Goal: Information Seeking & Learning: Learn about a topic

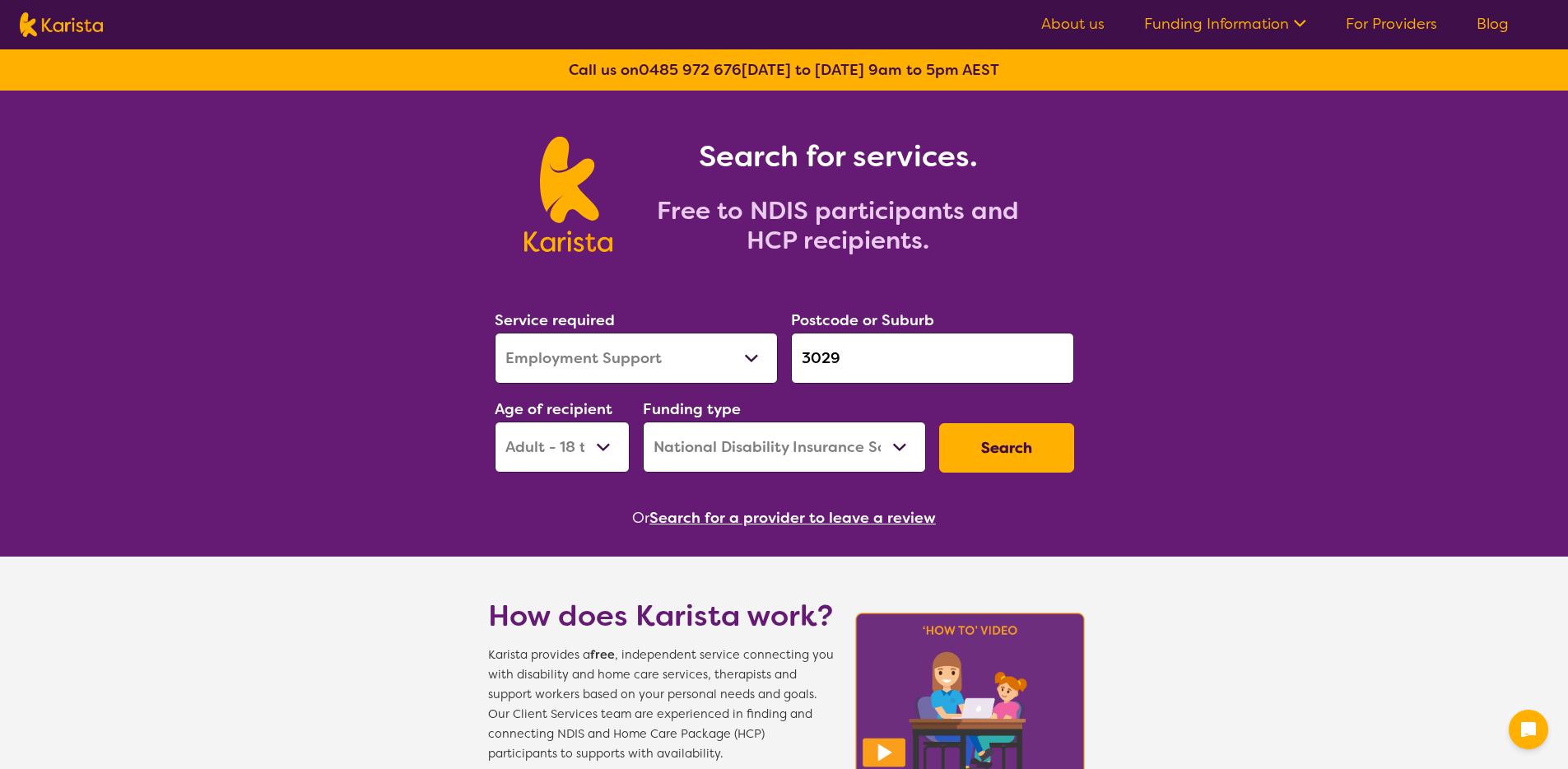
select select "Employment Support"
select select "AD"
select select "NDIS"
click at [680, 345] on div "Service required Allied Health Assistant Assessment ([MEDICAL_DATA] or [MEDICAL…" at bounding box center [784, 390] width 593 height 178
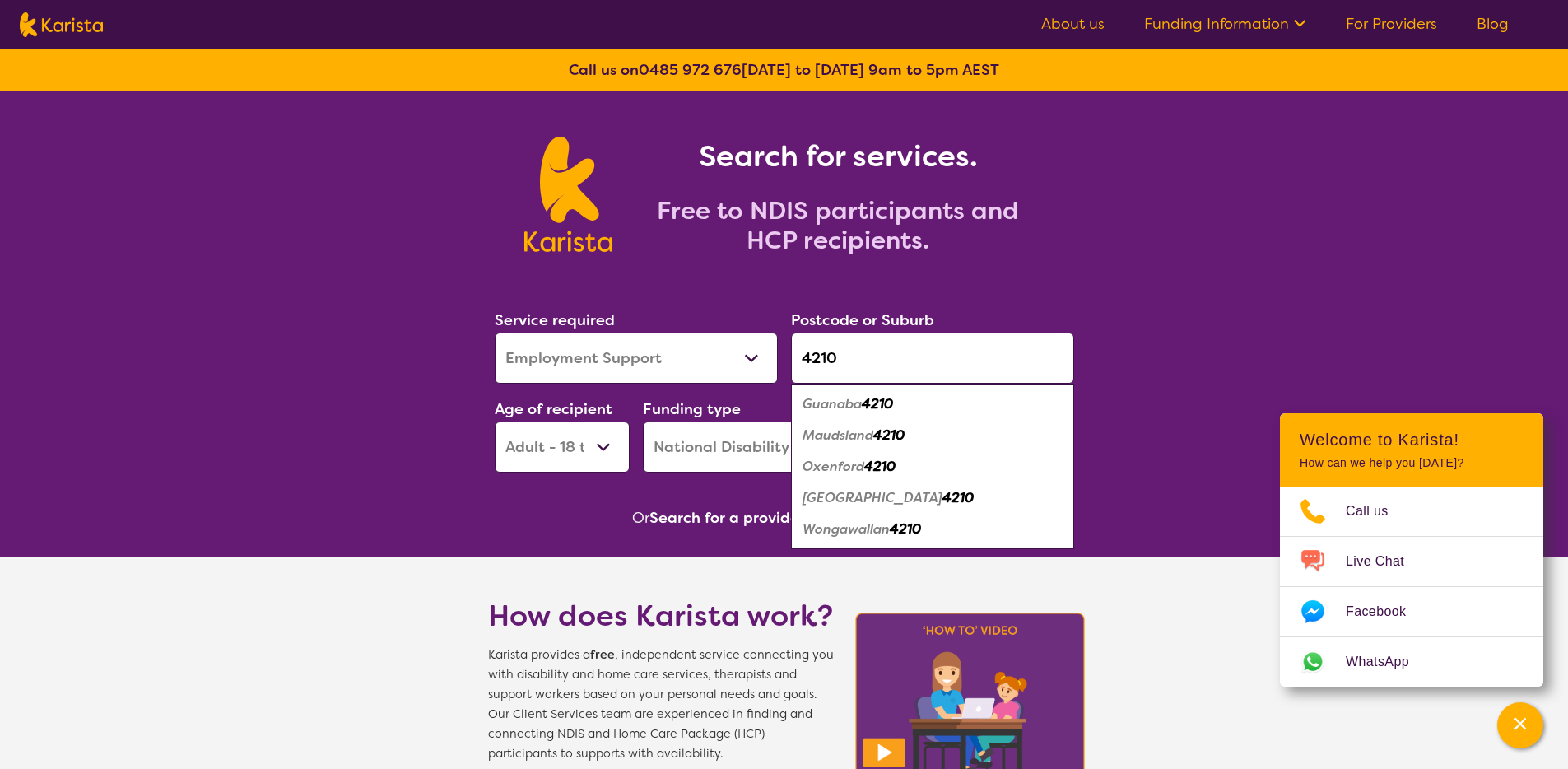
type input "4210"
click at [886, 311] on label "Postcode or Suburb" at bounding box center [862, 320] width 143 height 20
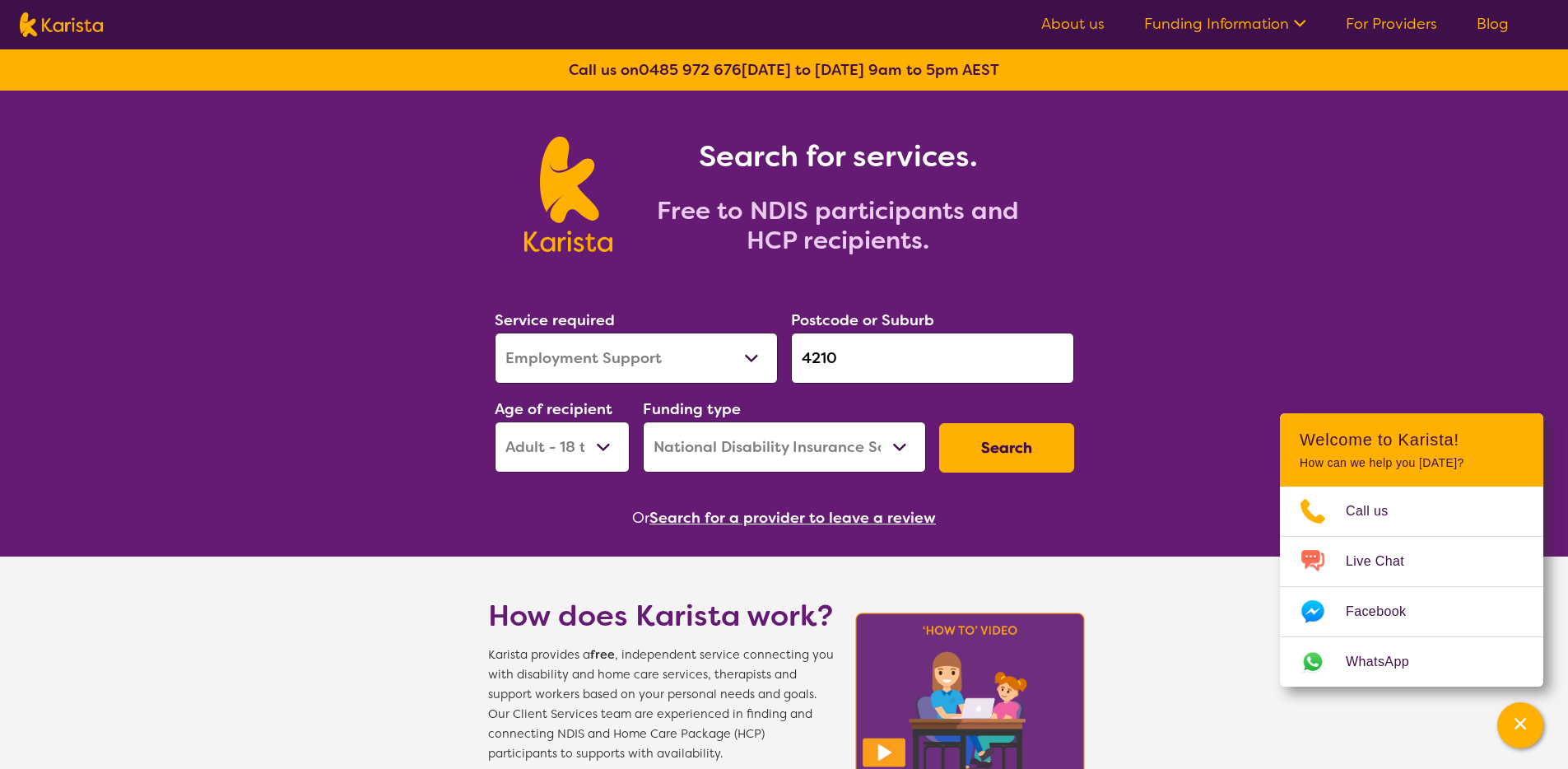
click at [996, 457] on button "Search" at bounding box center [1006, 449] width 135 height 50
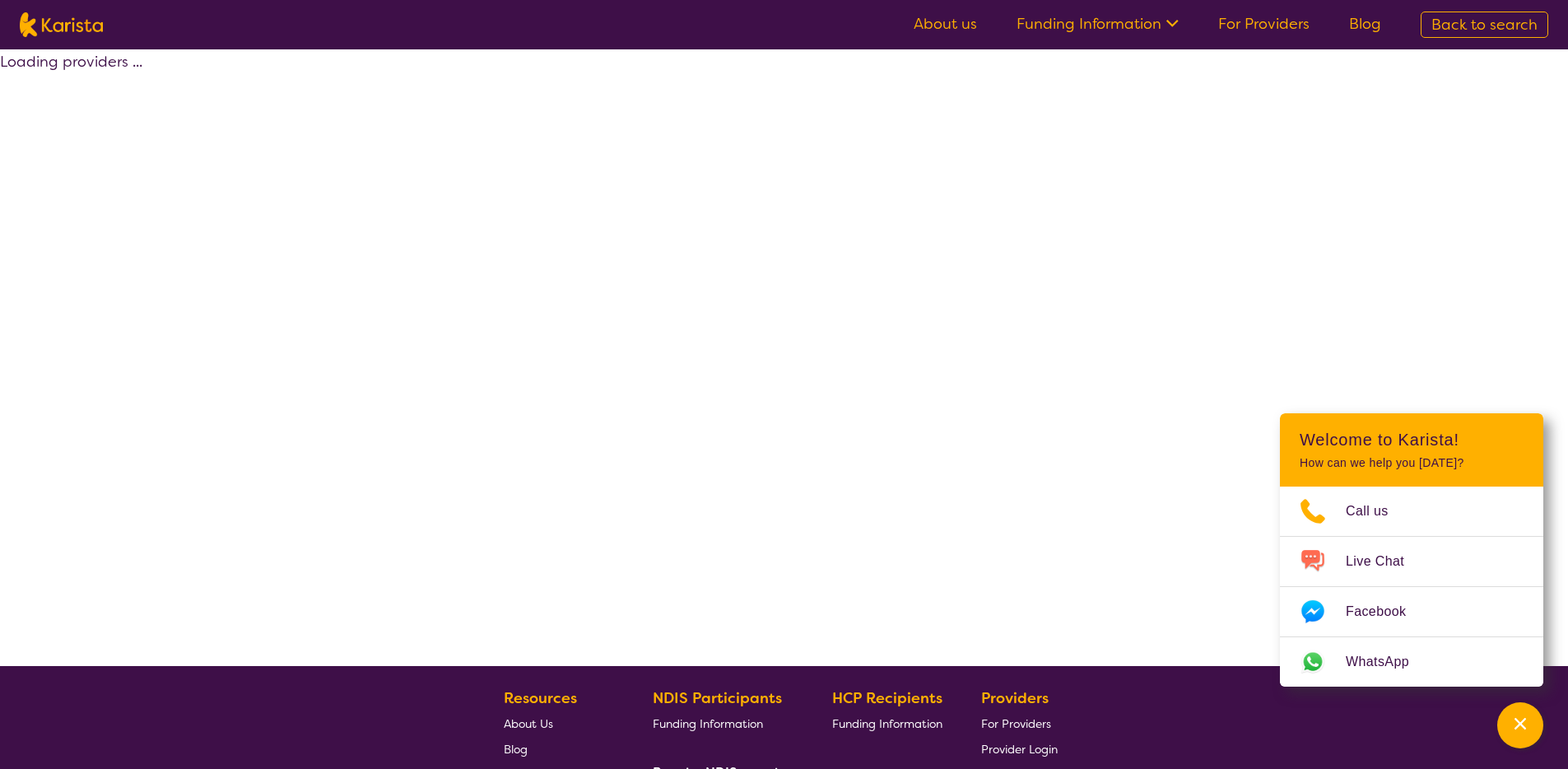
select select "by_score"
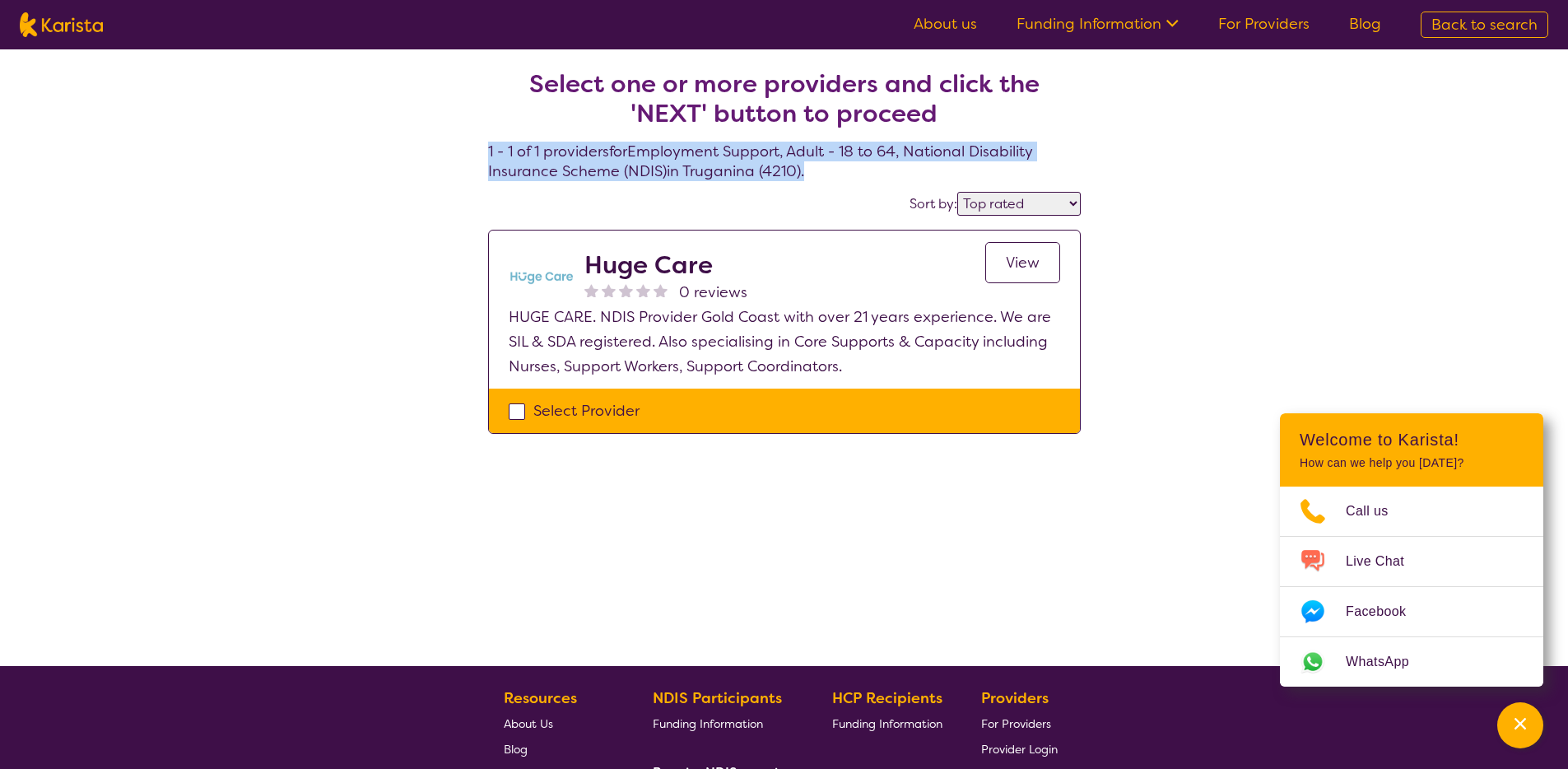
drag, startPoint x: 809, startPoint y: 172, endPoint x: 481, endPoint y: 144, distance: 329.2
click at [481, 144] on section "Select one or more providers and click the 'NEXT' button to proceed 1 - 1 of 1 …" at bounding box center [784, 242] width 632 height 385
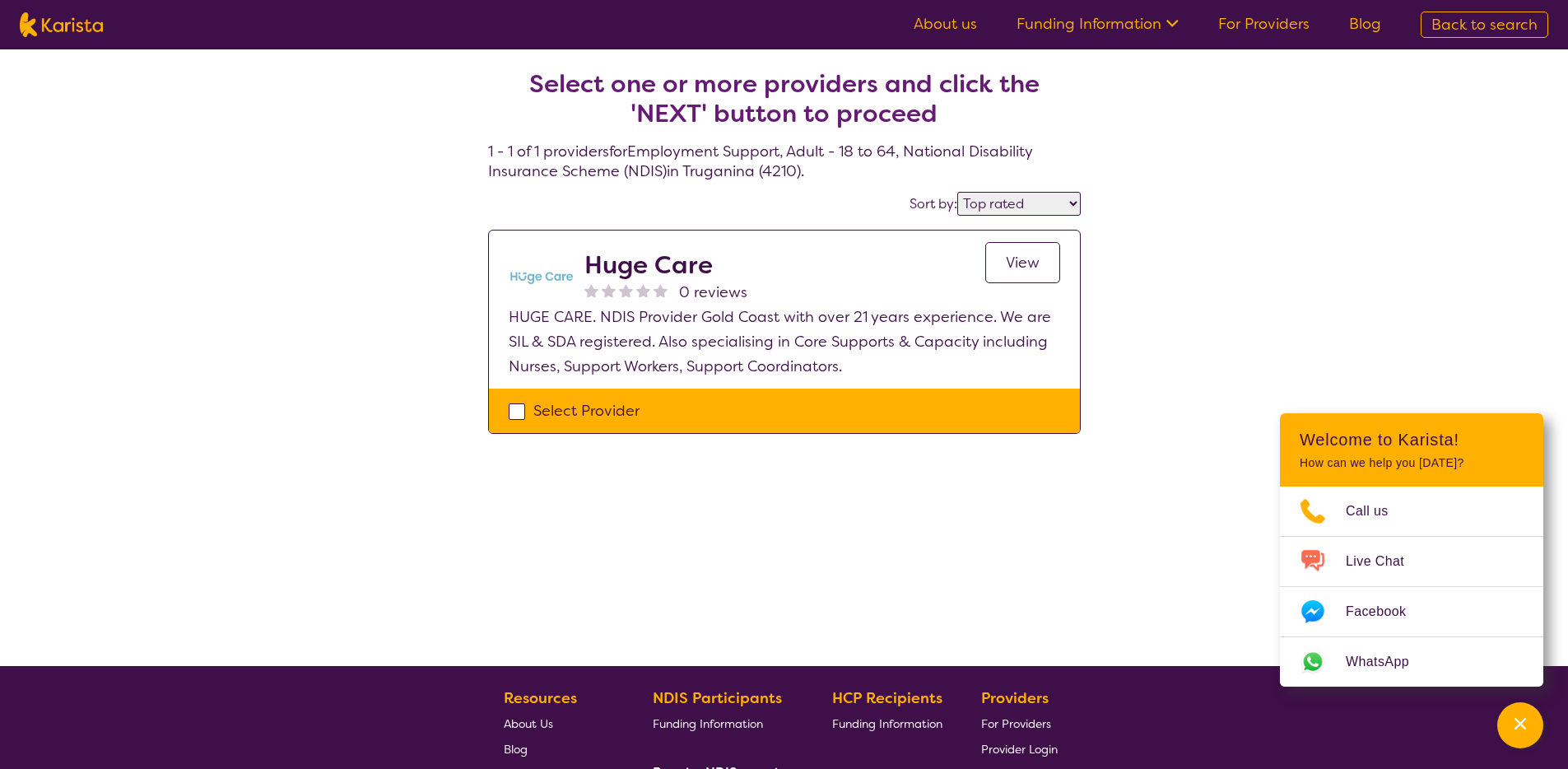
click at [450, 287] on div "Select one or more providers and click the 'NEXT' button to proceed 1 - 1 of 1 …" at bounding box center [784, 358] width 1568 height 617
select select "Employment Support"
select select "AD"
select select "NDIS"
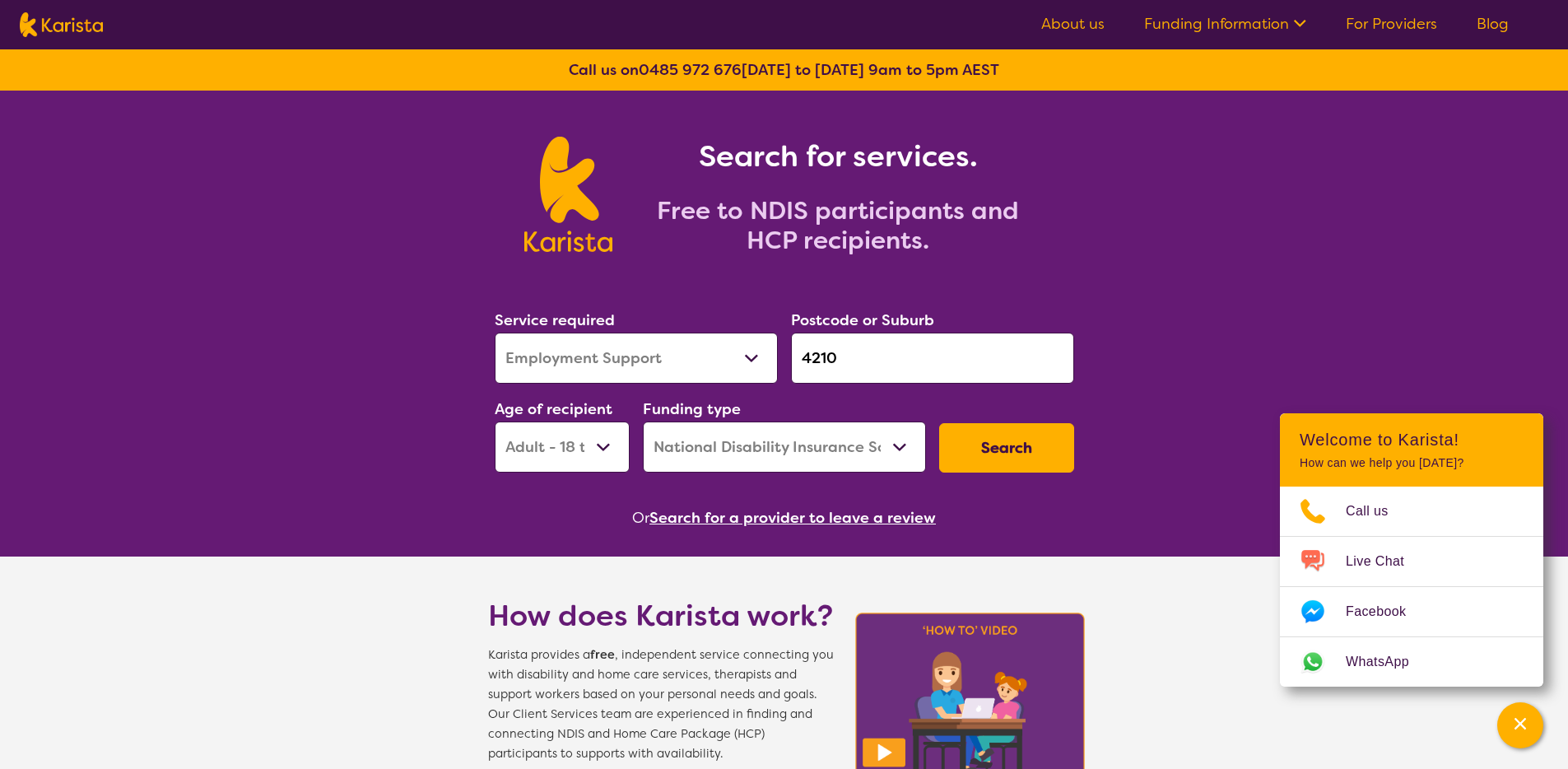
click at [960, 454] on button "Search" at bounding box center [1006, 449] width 135 height 50
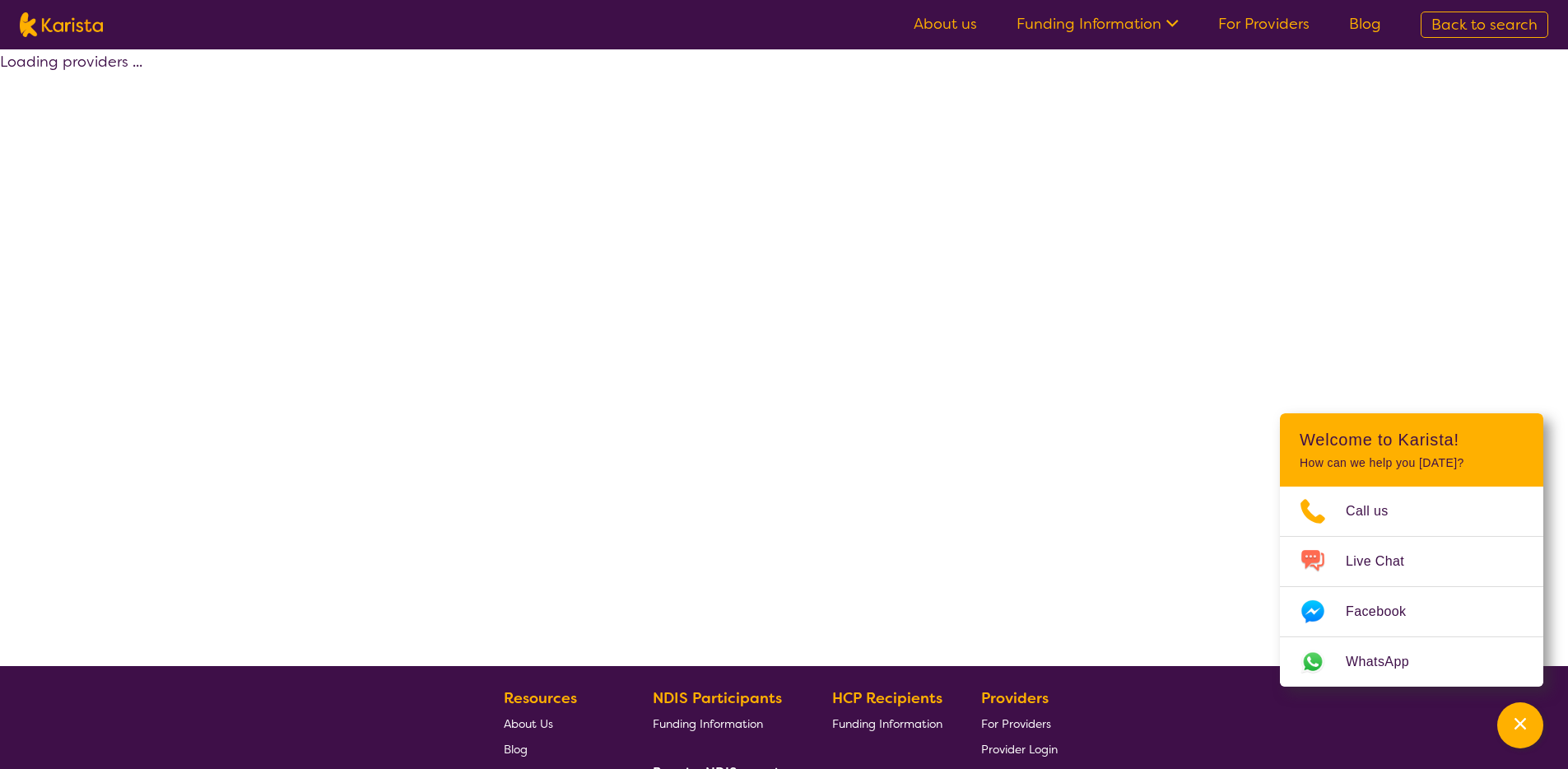
select select "by_score"
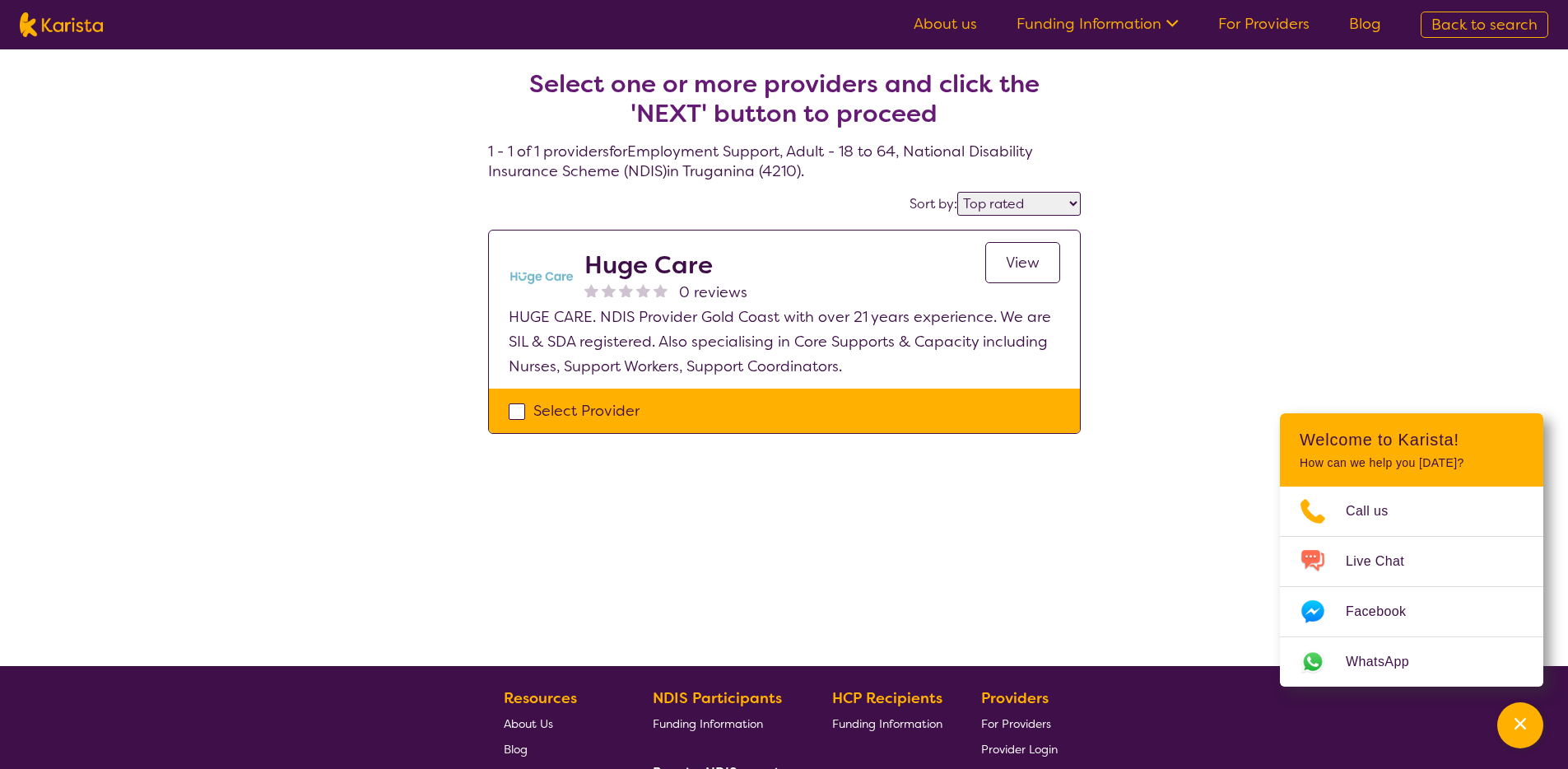
click at [413, 277] on div "Select one or more providers and click the 'NEXT' button to proceed 1 - 1 of 1 …" at bounding box center [784, 358] width 1568 height 617
